Goal: Information Seeking & Learning: Learn about a topic

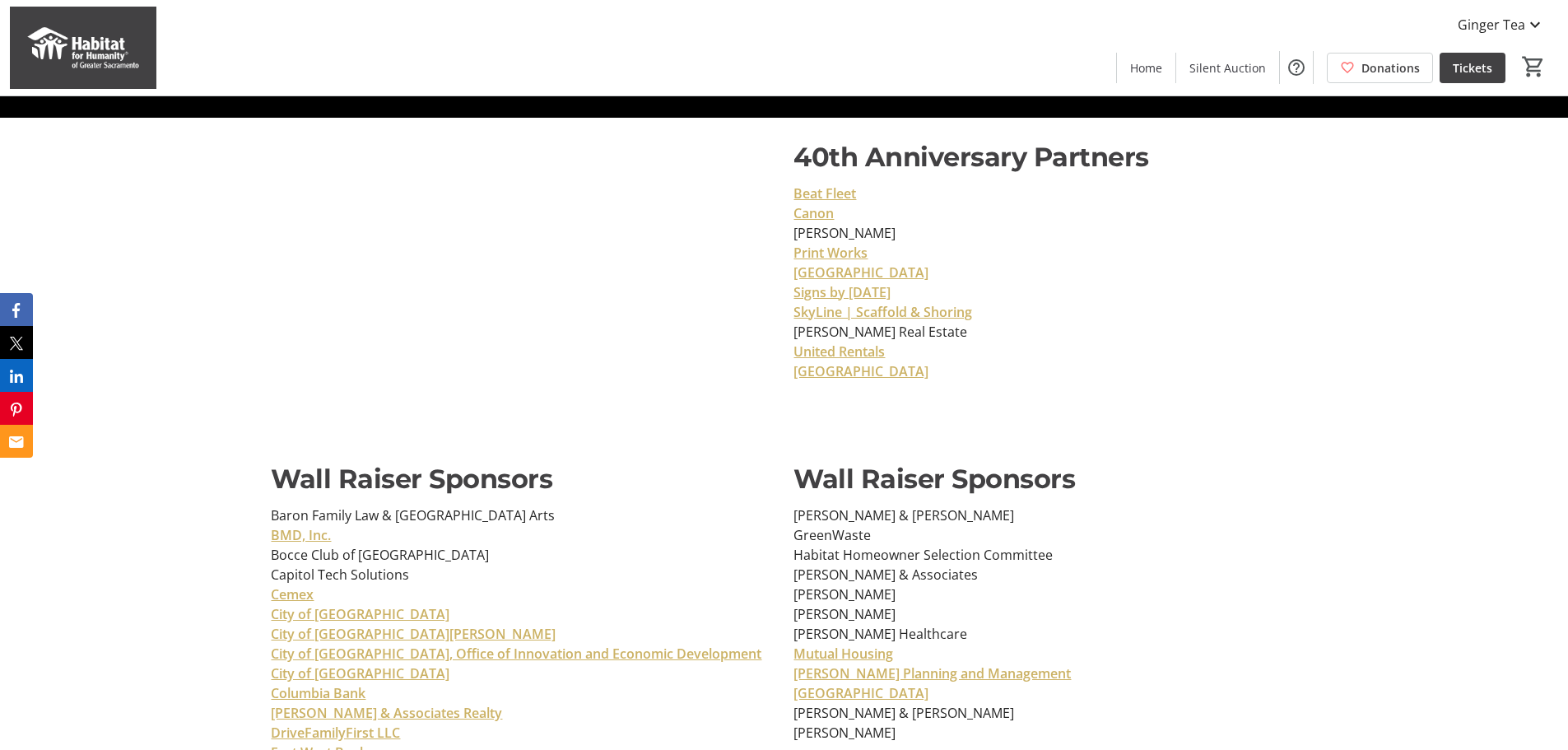
scroll to position [7706, 0]
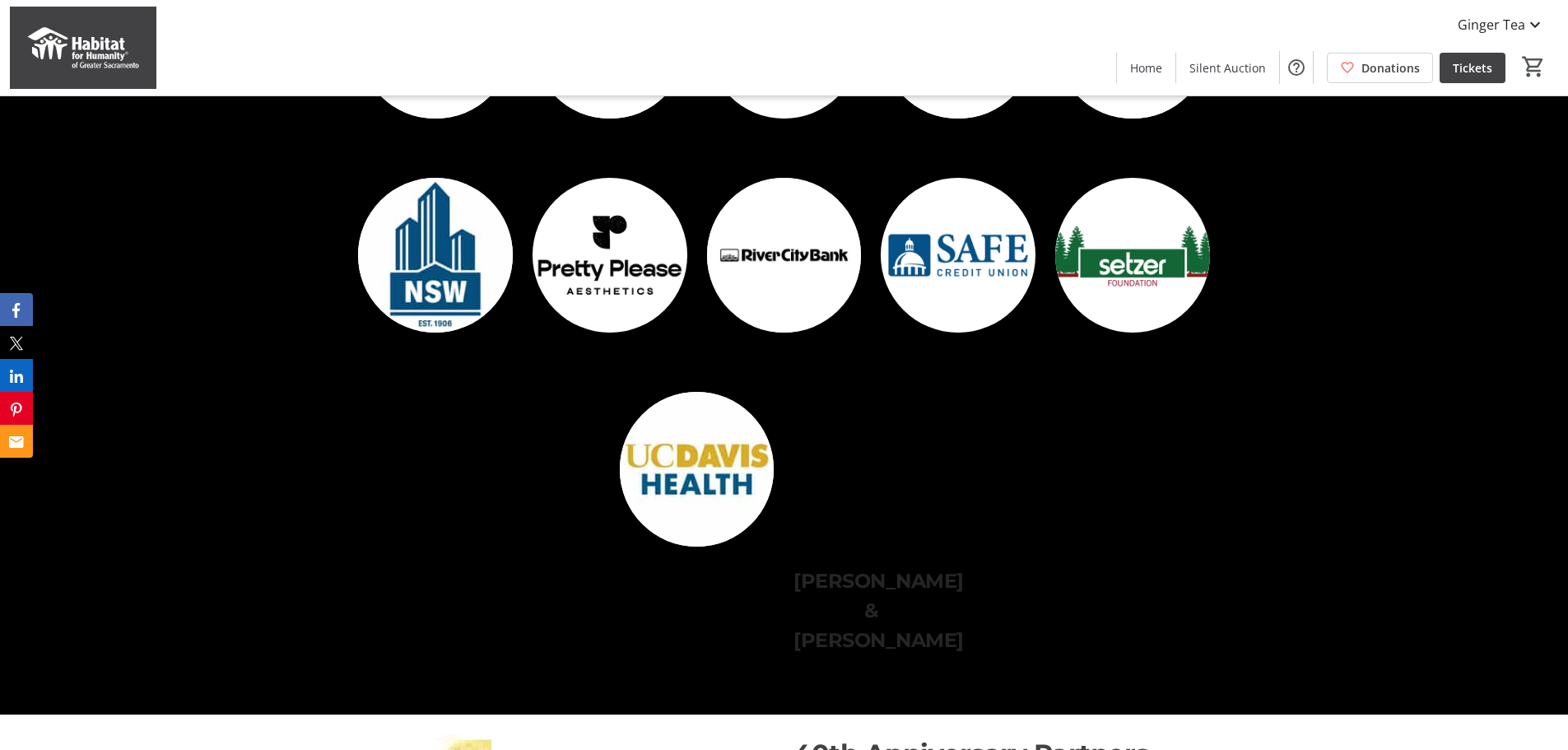
scroll to position [7168, 0]
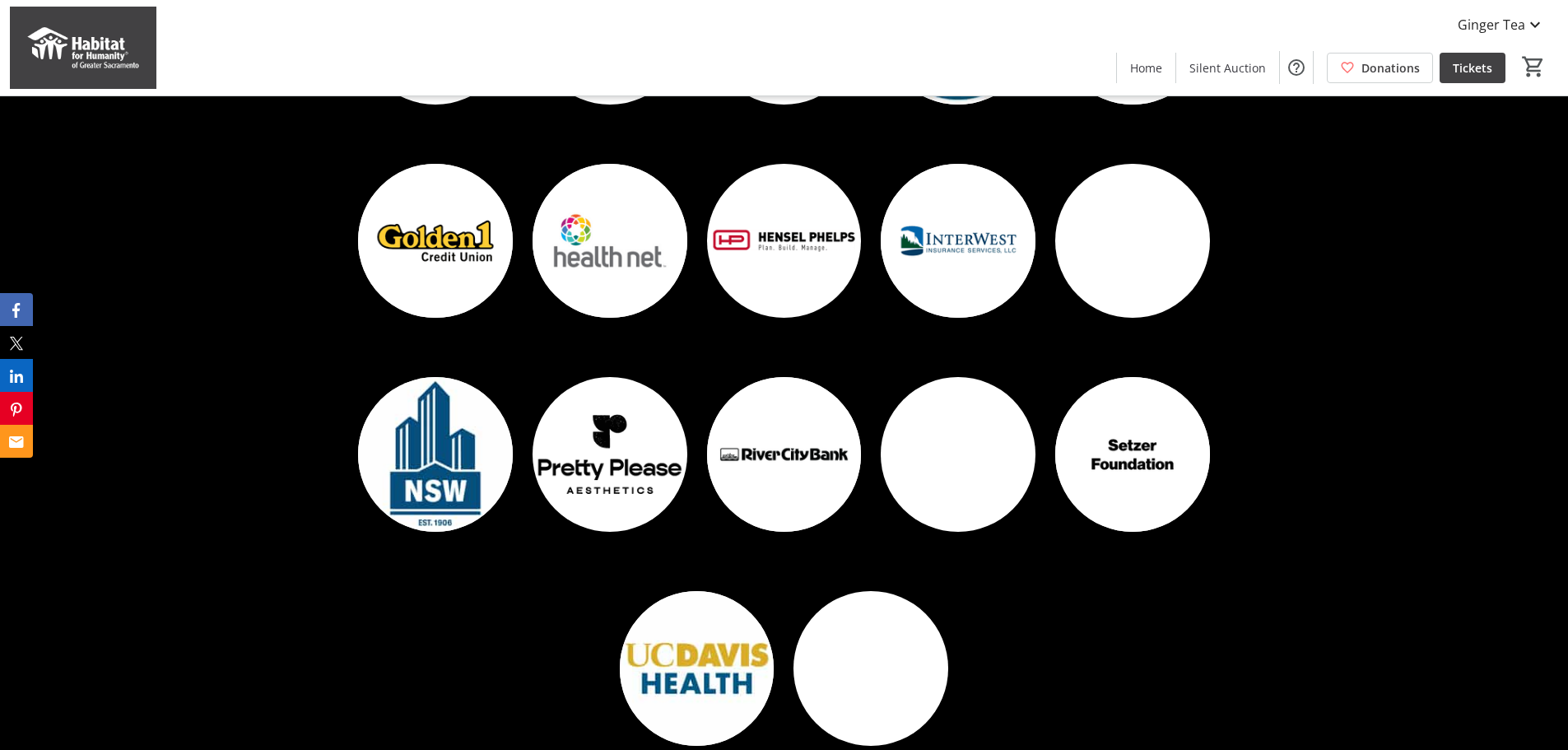
scroll to position [6989, 0]
